Goal: Task Accomplishment & Management: Manage account settings

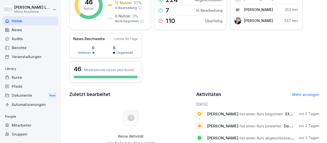
scroll to position [89, 0]
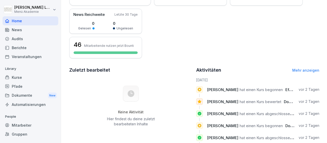
click at [30, 125] on div "Mitarbeiter" at bounding box center [31, 125] width 56 height 9
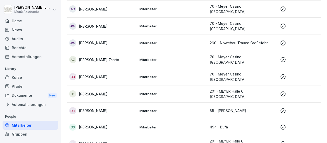
scroll to position [5, 0]
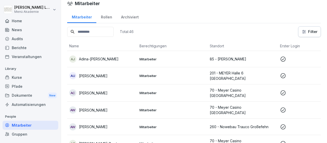
click at [283, 59] on icon at bounding box center [283, 59] width 6 height 6
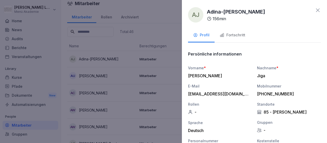
click at [235, 35] on div "Fortschritt" at bounding box center [233, 35] width 26 height 6
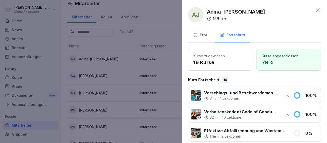
click at [317, 11] on icon at bounding box center [318, 10] width 4 height 4
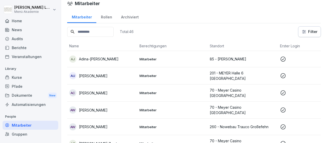
scroll to position [35, 0]
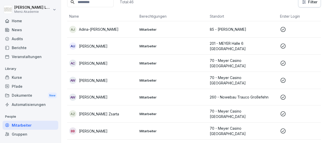
click at [283, 78] on icon at bounding box center [283, 80] width 6 height 6
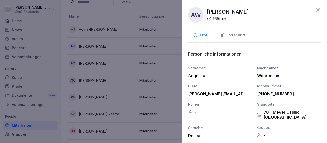
click at [241, 34] on div "Fortschritt" at bounding box center [233, 35] width 26 height 6
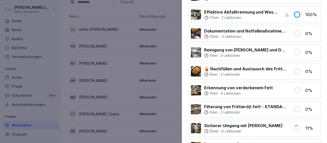
scroll to position [0, 0]
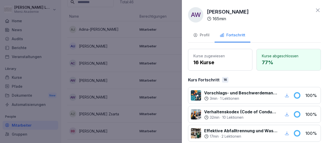
click at [318, 10] on icon at bounding box center [318, 10] width 4 height 4
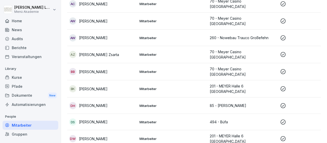
scroll to position [124, 0]
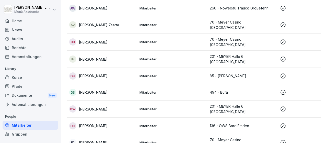
click at [283, 89] on icon at bounding box center [283, 92] width 6 height 6
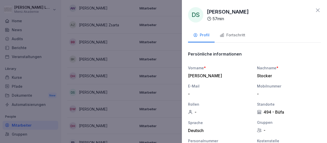
click at [241, 33] on div "Fortschritt" at bounding box center [233, 35] width 26 height 6
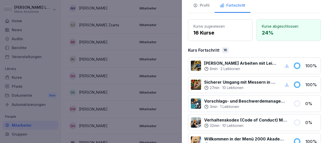
scroll to position [0, 0]
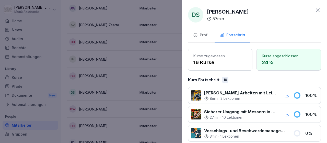
click at [318, 10] on icon at bounding box center [318, 10] width 4 height 4
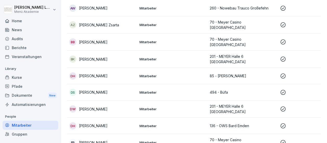
scroll to position [153, 0]
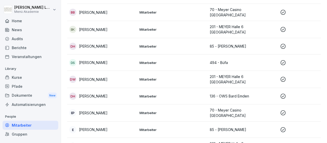
click at [283, 127] on icon at bounding box center [283, 129] width 5 height 5
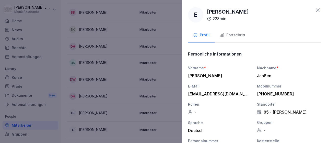
click at [242, 36] on div "Fortschritt" at bounding box center [233, 35] width 26 height 6
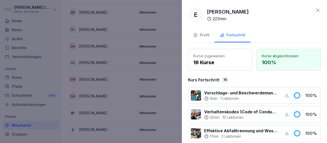
click at [318, 10] on icon at bounding box center [318, 10] width 4 height 4
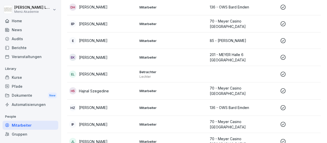
scroll to position [272, 0]
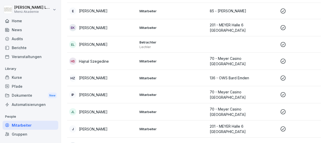
click at [284, 75] on icon at bounding box center [283, 77] width 5 height 5
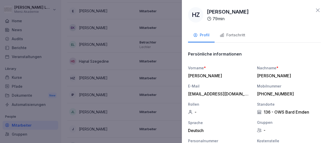
click at [243, 35] on div "Fortschritt" at bounding box center [233, 35] width 26 height 6
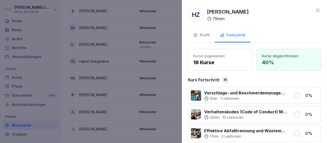
click at [112, 96] on div at bounding box center [163, 71] width 327 height 143
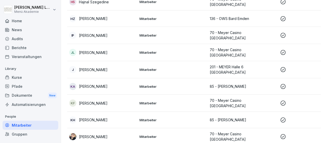
scroll to position [361, 0]
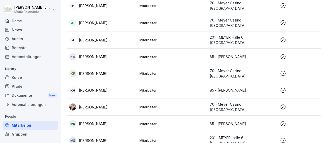
click at [282, 104] on icon at bounding box center [283, 107] width 6 height 6
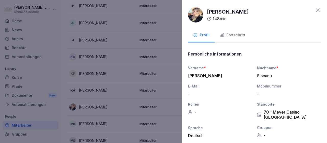
click at [239, 35] on div "Fortschritt" at bounding box center [233, 35] width 26 height 6
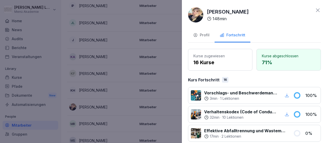
click at [317, 9] on icon at bounding box center [318, 10] width 6 height 6
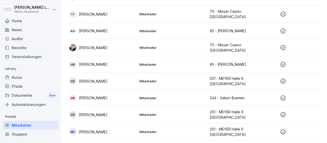
scroll to position [450, 0]
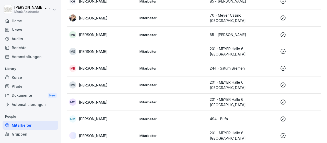
click at [282, 116] on icon at bounding box center [283, 119] width 6 height 6
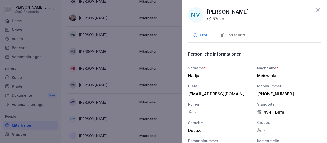
click at [239, 35] on div "Fortschritt" at bounding box center [233, 35] width 26 height 6
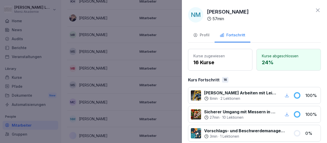
click at [319, 11] on icon at bounding box center [318, 10] width 6 height 6
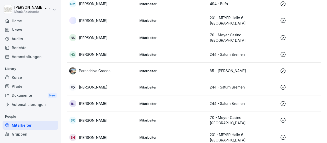
scroll to position [568, 0]
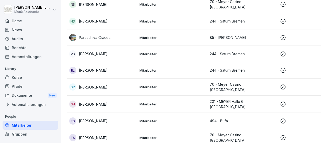
click at [286, 118] on p at bounding box center [313, 121] width 66 height 6
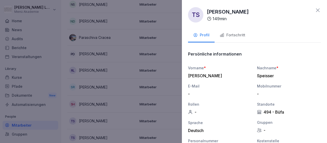
click at [237, 34] on div "Fortschritt" at bounding box center [233, 35] width 26 height 6
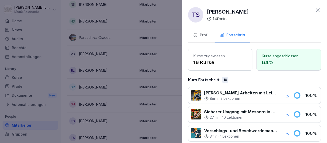
click at [318, 10] on icon at bounding box center [318, 10] width 4 height 4
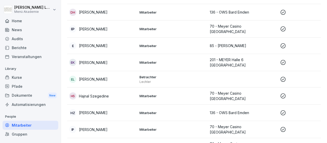
scroll to position [267, 0]
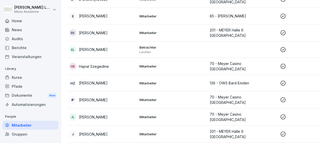
click at [282, 97] on icon at bounding box center [283, 100] width 6 height 6
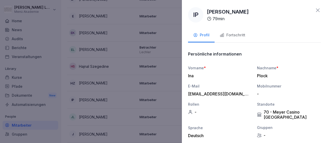
click at [242, 35] on div "Fortschritt" at bounding box center [233, 35] width 26 height 6
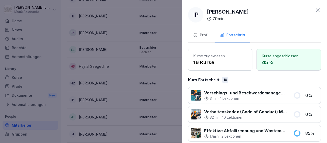
click at [318, 10] on icon at bounding box center [318, 10] width 4 height 4
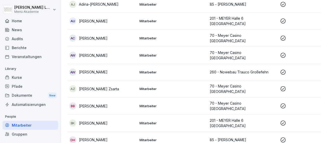
scroll to position [59, 0]
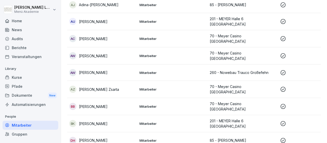
click at [20, 137] on div "Gruppen" at bounding box center [31, 134] width 56 height 9
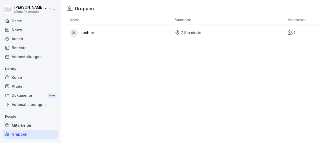
click at [94, 36] on div "Lechler" at bounding box center [121, 33] width 102 height 8
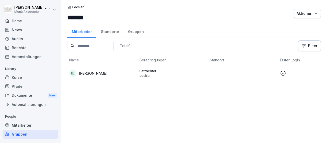
click at [108, 30] on div "Standorte" at bounding box center [109, 31] width 27 height 13
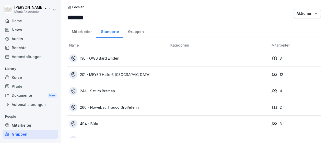
click at [129, 30] on div "Gruppen" at bounding box center [135, 31] width 25 height 13
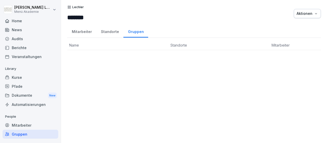
click at [78, 32] on div "Mitarbeiter" at bounding box center [81, 31] width 29 height 13
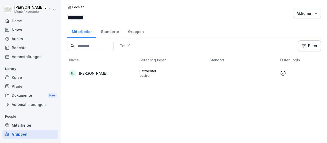
click at [20, 124] on div "Mitarbeiter" at bounding box center [31, 125] width 56 height 9
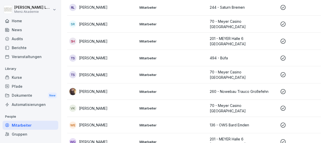
scroll to position [669, 0]
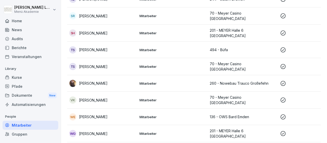
click at [94, 131] on p "[PERSON_NAME]" at bounding box center [93, 133] width 29 height 5
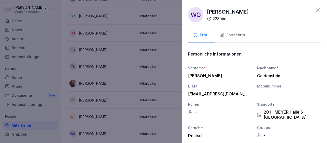
click at [316, 11] on icon at bounding box center [318, 10] width 6 height 6
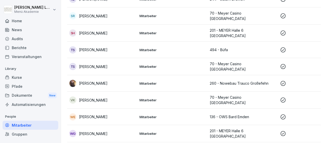
click at [103, 81] on p "[PERSON_NAME]" at bounding box center [93, 83] width 29 height 5
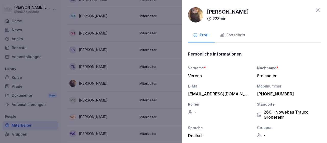
click at [318, 12] on icon at bounding box center [318, 10] width 6 height 6
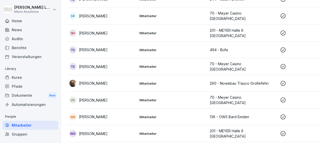
click at [100, 63] on div "TS [PERSON_NAME]" at bounding box center [102, 66] width 66 height 7
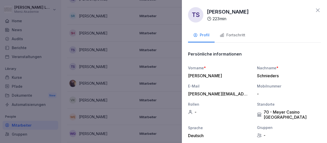
click at [321, 9] on icon at bounding box center [318, 10] width 6 height 6
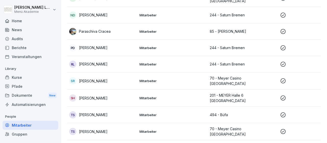
scroll to position [580, 0]
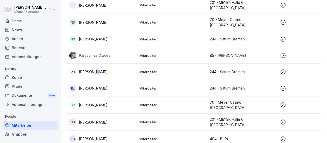
click at [93, 69] on p "[PERSON_NAME]" at bounding box center [93, 71] width 29 height 5
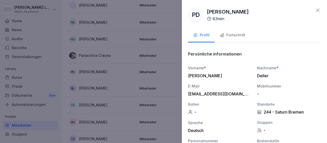
click at [316, 10] on icon at bounding box center [318, 10] width 6 height 6
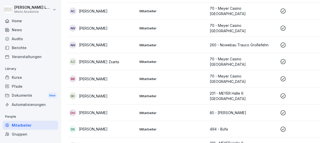
scroll to position [0, 0]
